Goal: Information Seeking & Learning: Learn about a topic

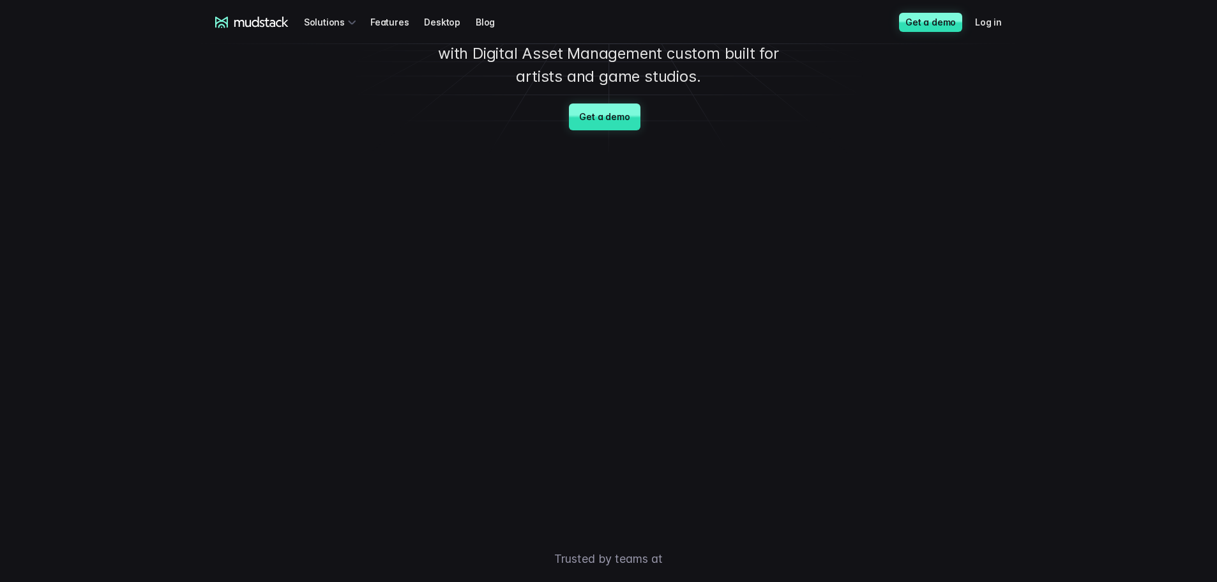
scroll to position [128, 0]
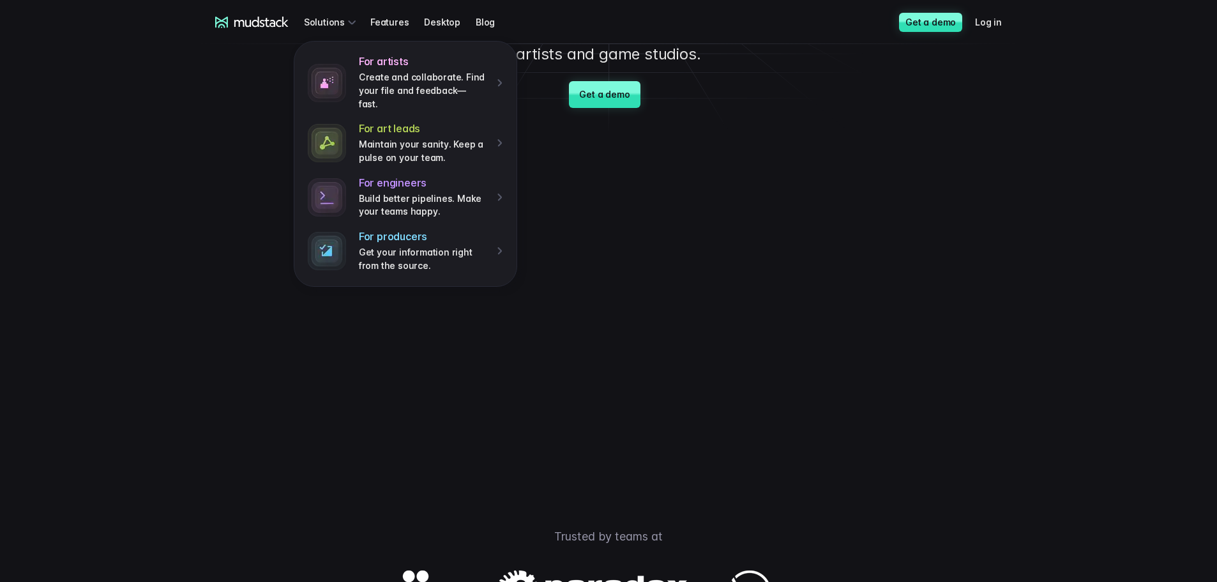
click at [276, 20] on icon at bounding box center [251, 22] width 73 height 11
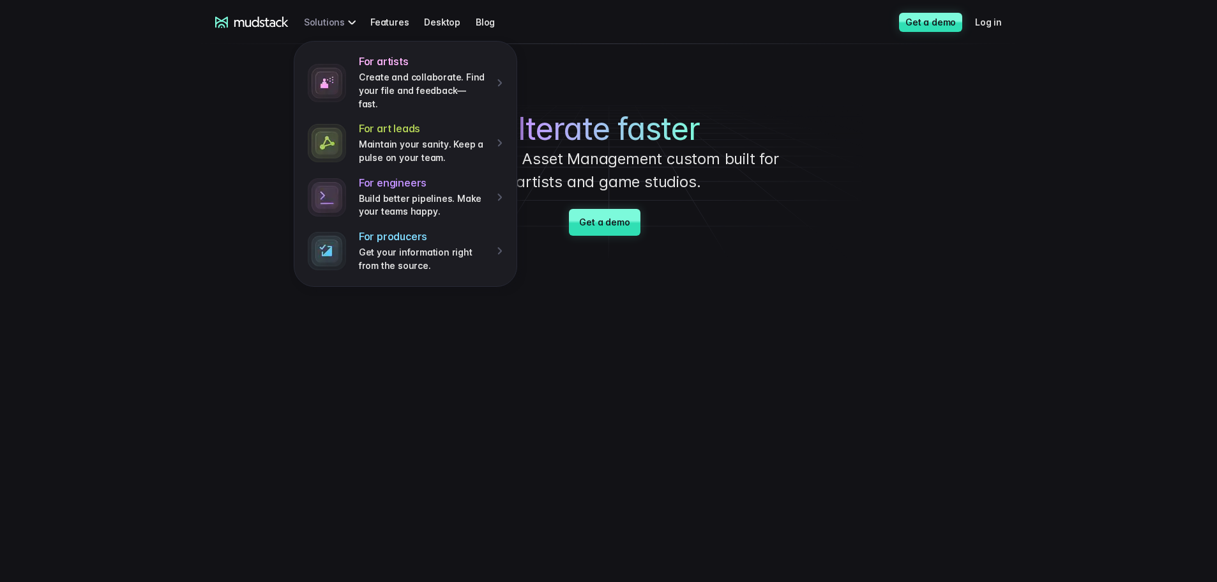
click at [342, 24] on div "For artists Create and collaborate. Find your file and feedback— fast. For art …" at bounding box center [332, 22] width 56 height 24
click at [392, 176] on h4 "For engineers" at bounding box center [423, 182] width 129 height 13
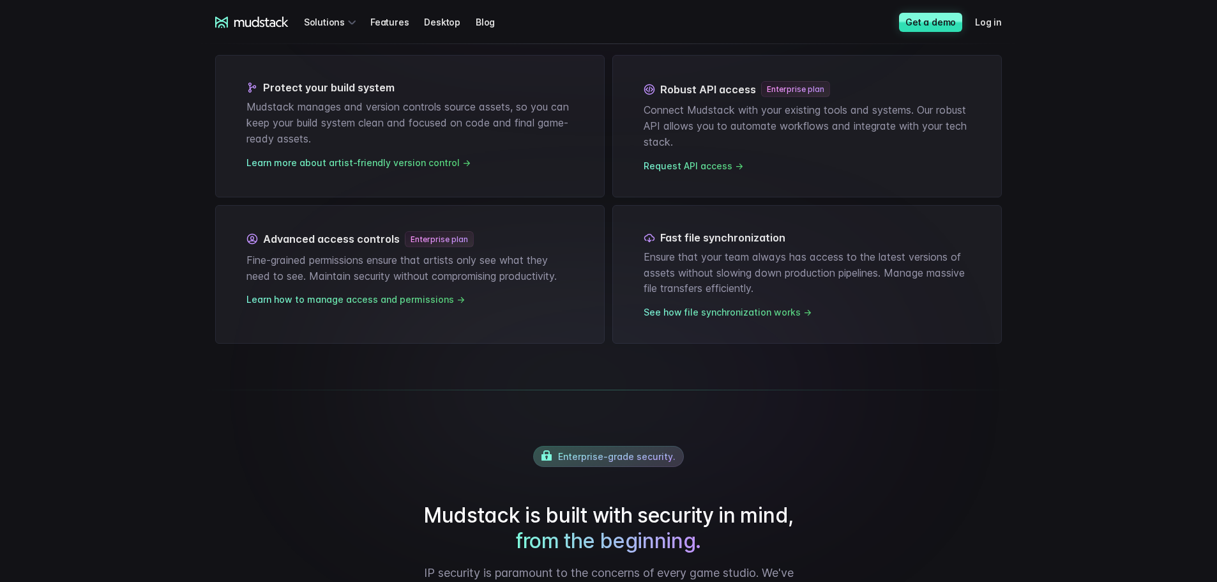
scroll to position [447, 0]
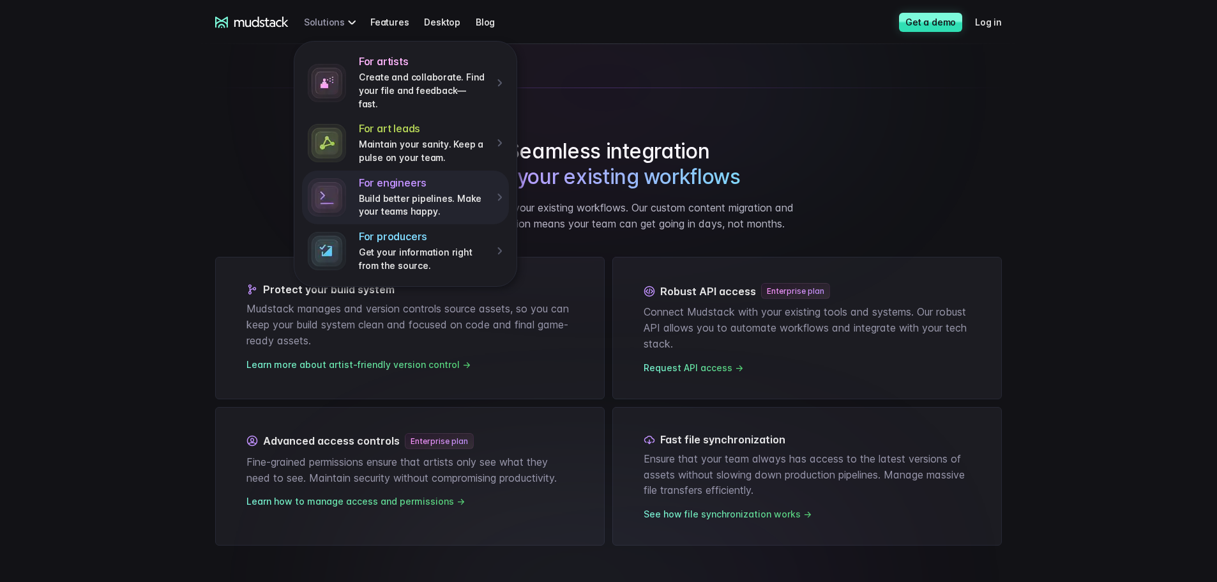
click at [333, 22] on div "For artists Create and collaborate. Find your file and feedback— fast. For art …" at bounding box center [332, 22] width 56 height 24
